Goal: Check status

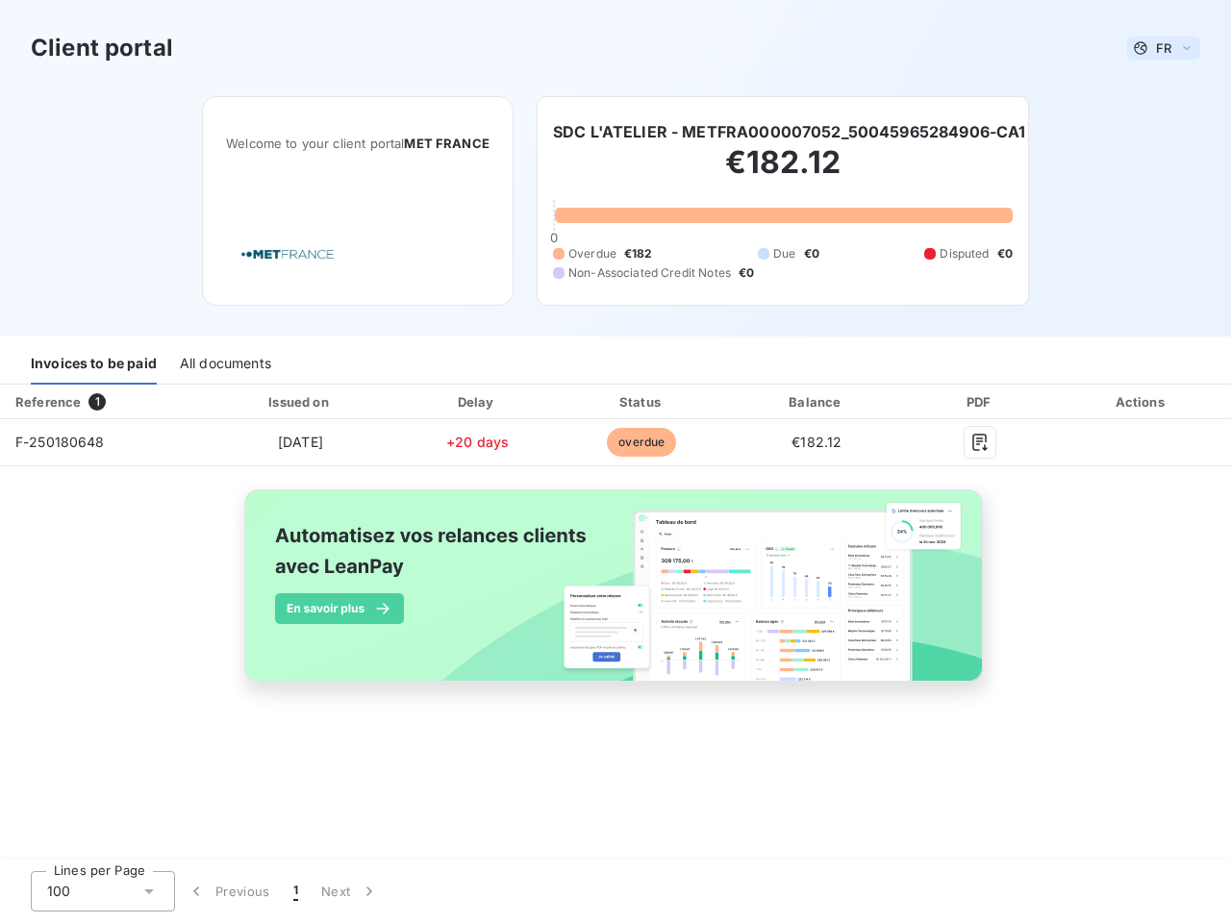
click at [1164, 48] on span "FR" at bounding box center [1163, 47] width 15 height 15
click at [791, 132] on h6 "SDC L'ATELIER - METFRA000007052_50045965284906-CA1" at bounding box center [789, 131] width 473 height 23
click at [93, 365] on div "Invoices to be paid" at bounding box center [94, 364] width 126 height 40
click at [224, 365] on div "All documents" at bounding box center [225, 364] width 91 height 40
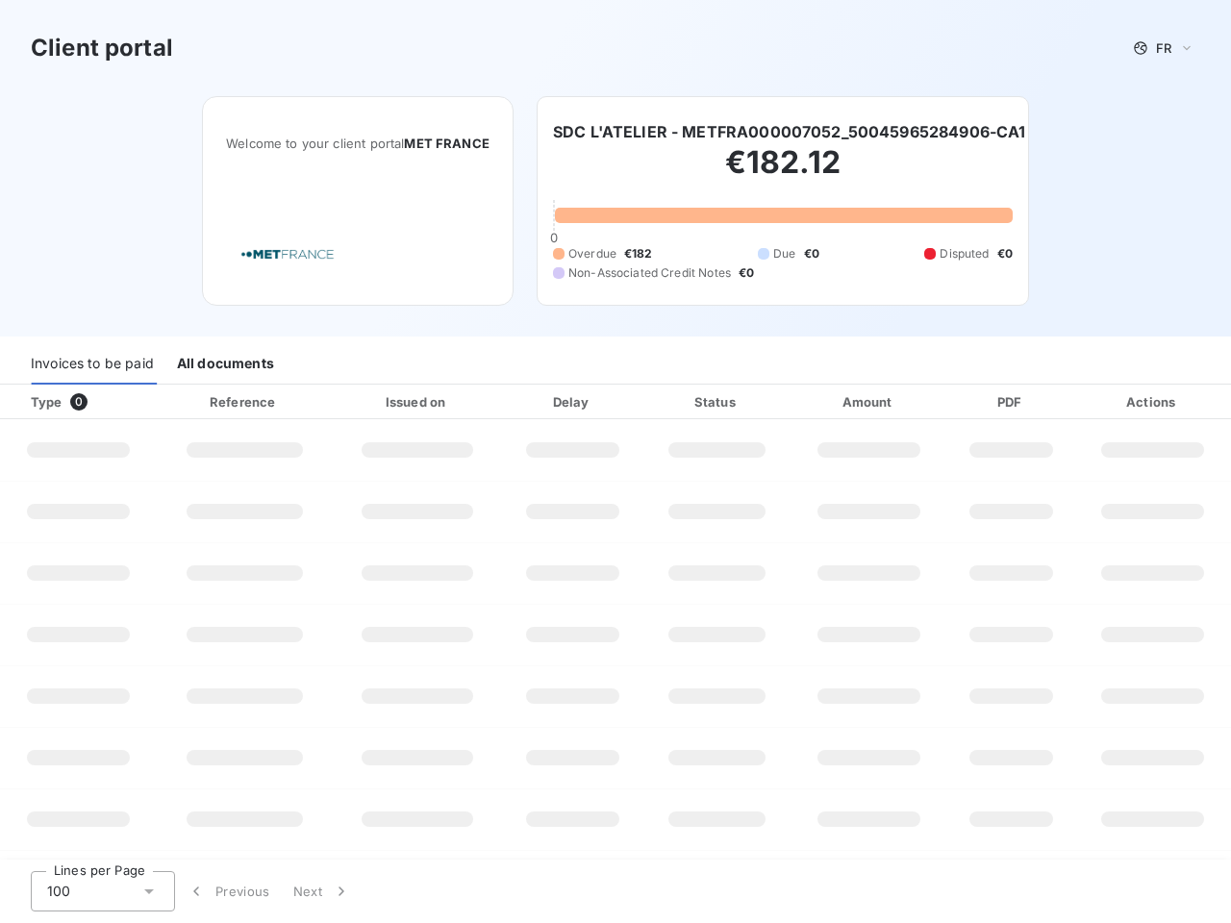
click at [101, 402] on div "Type 0" at bounding box center [85, 401] width 133 height 19
click at [299, 402] on div at bounding box center [303, 401] width 19 height 19
click at [477, 402] on div at bounding box center [474, 401] width 19 height 19
click at [647, 402] on div "Status" at bounding box center [716, 401] width 139 height 19
click at [817, 402] on div "Amount" at bounding box center [869, 401] width 150 height 19
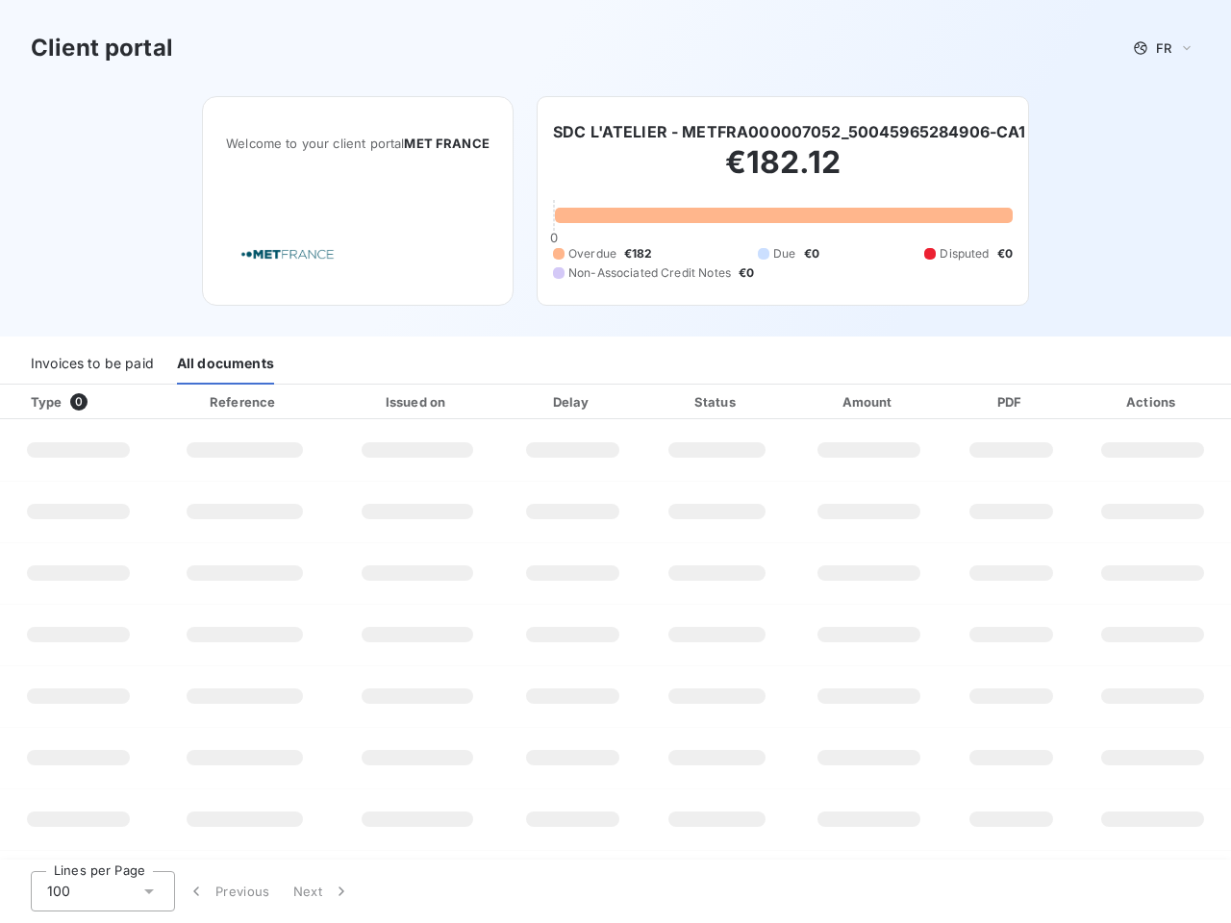
click at [980, 402] on div "PDF" at bounding box center [1010, 401] width 119 height 19
